Goal: Information Seeking & Learning: Learn about a topic

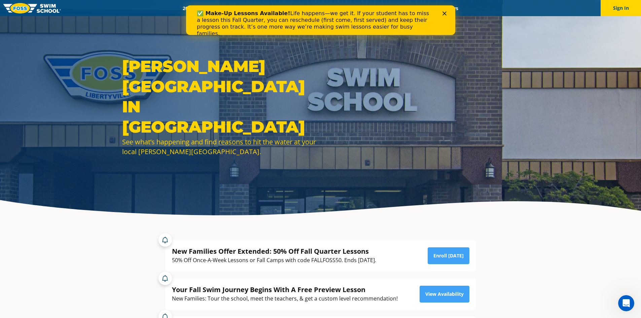
click at [446, 13] on icon "Close" at bounding box center [444, 13] width 4 height 4
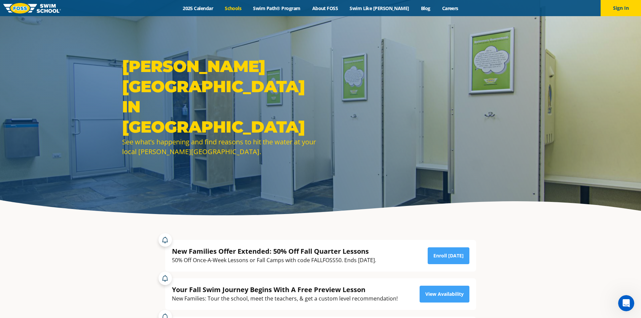
click at [247, 10] on link "Schools" at bounding box center [233, 8] width 28 height 6
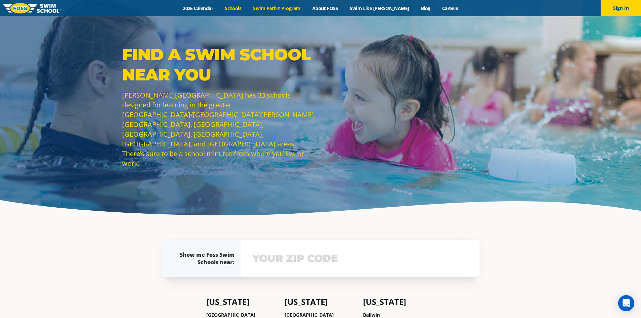
click at [281, 7] on link "Swim Path® Program" at bounding box center [276, 8] width 59 height 6
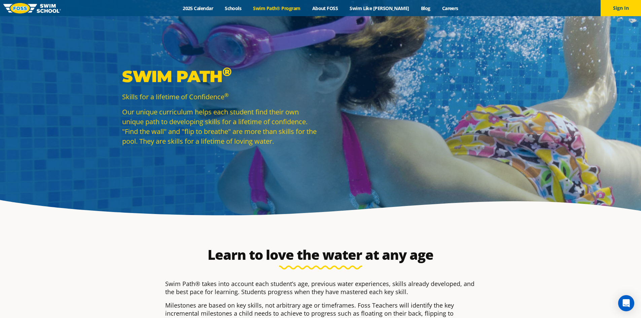
scroll to position [135, 0]
